Goal: Information Seeking & Learning: Learn about a topic

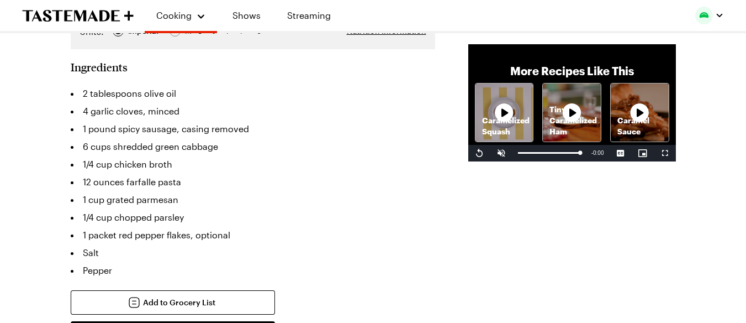
scroll to position [276, 0]
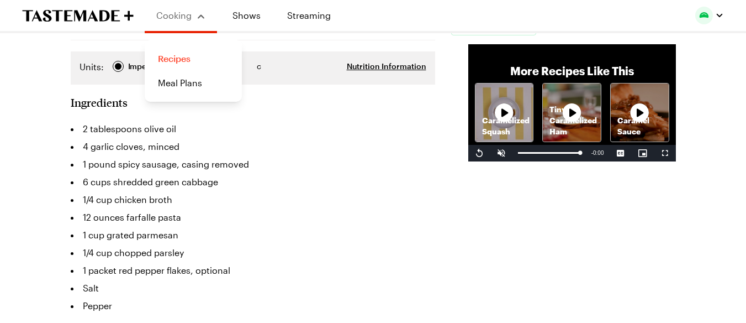
click at [172, 62] on link "Recipes" at bounding box center [193, 58] width 84 height 24
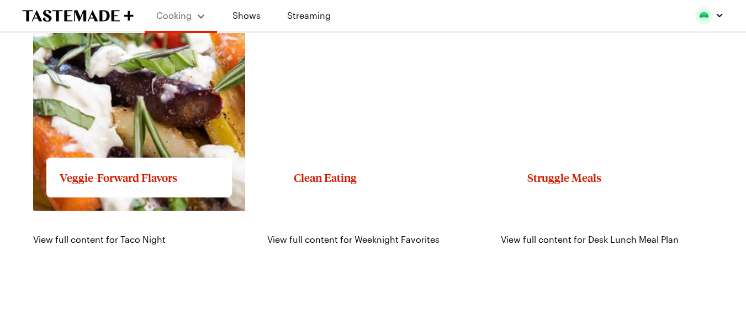
scroll to position [1215, 0]
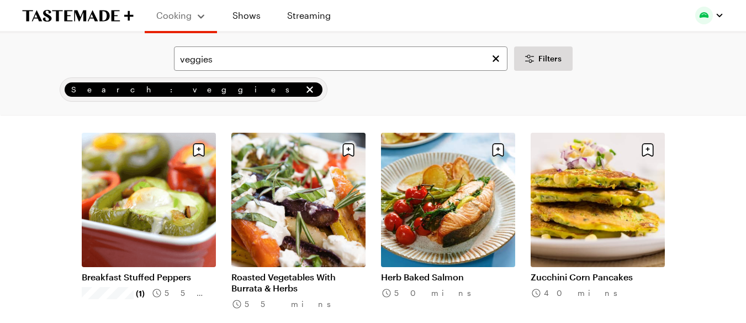
scroll to position [1215, 0]
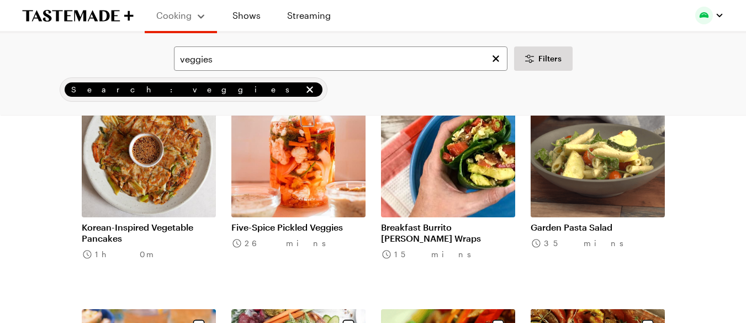
scroll to position [1436, 0]
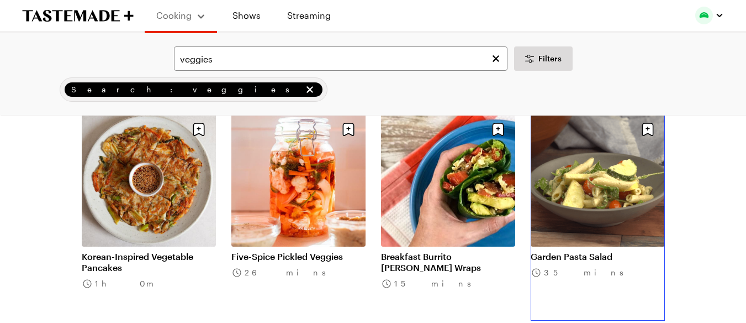
click at [552, 251] on link "Garden Pasta Salad" at bounding box center [598, 256] width 134 height 11
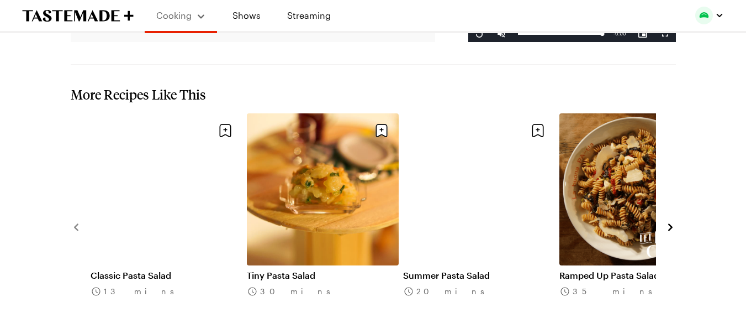
scroll to position [1602, 0]
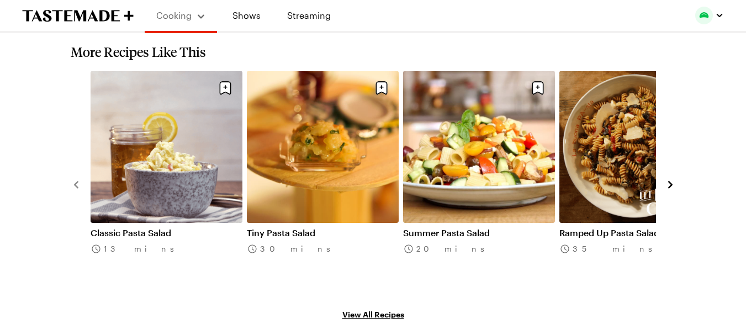
click at [155, 227] on link "Classic Pasta Salad" at bounding box center [167, 232] width 152 height 11
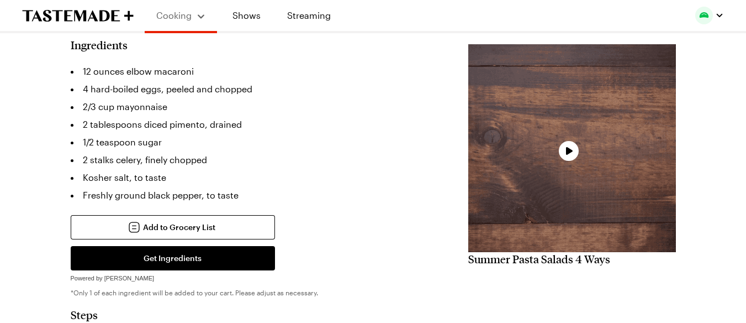
scroll to position [276, 0]
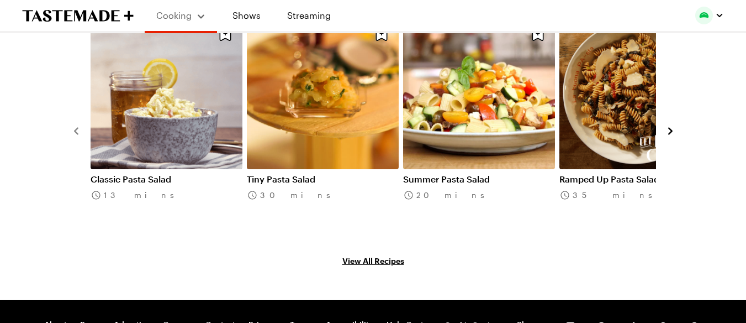
scroll to position [1622, 0]
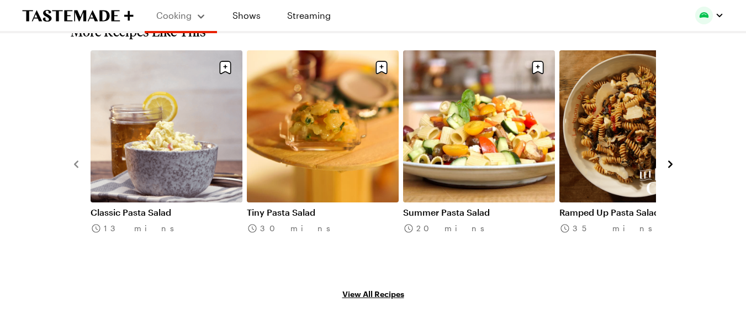
click at [470, 207] on link "Summer Pasta Salad" at bounding box center [479, 212] width 152 height 11
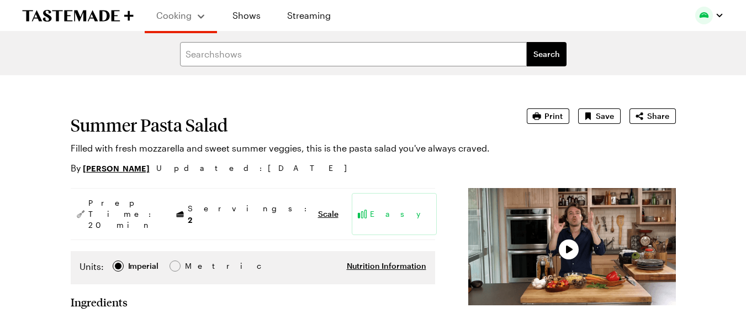
type textarea "x"
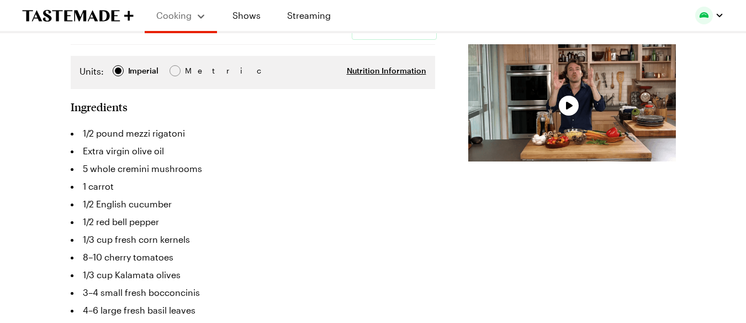
scroll to position [221, 0]
